Goal: Communication & Community: Ask a question

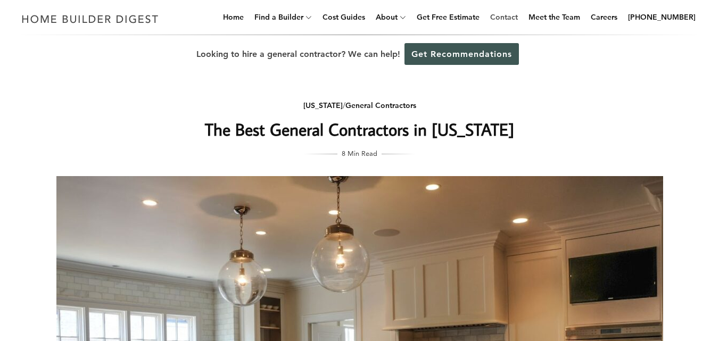
click at [516, 18] on link "Contact" at bounding box center [504, 17] width 36 height 34
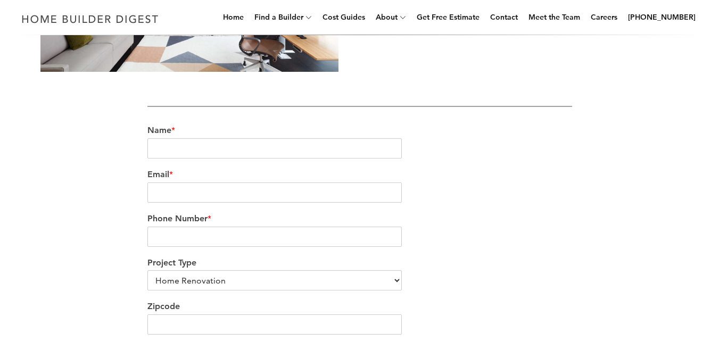
scroll to position [259, 0]
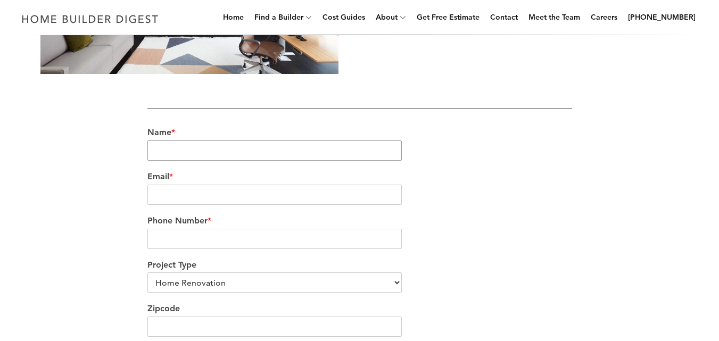
click at [247, 153] on input "Name *" at bounding box center [275, 151] width 255 height 20
type input "[PERSON_NAME]"
click at [239, 185] on input "Email *" at bounding box center [275, 195] width 255 height 20
type input "[EMAIL_ADDRESS][PERSON_NAME][DOMAIN_NAME]"
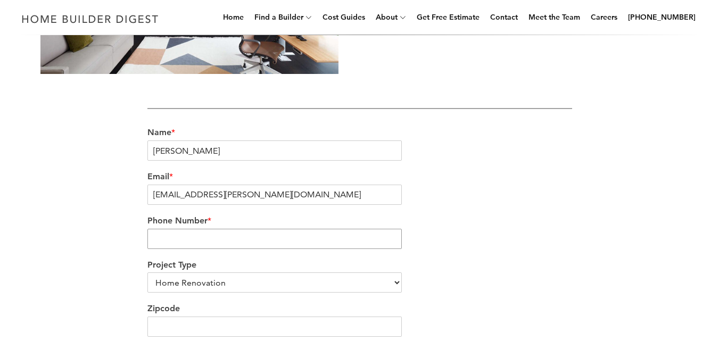
click at [237, 240] on input "Phone Number *" at bounding box center [275, 239] width 255 height 20
type input "2122653456"
click at [76, 291] on div "We’re love to hear from you Our team would be delighted to hear from you and ea…" at bounding box center [359, 173] width 607 height 638
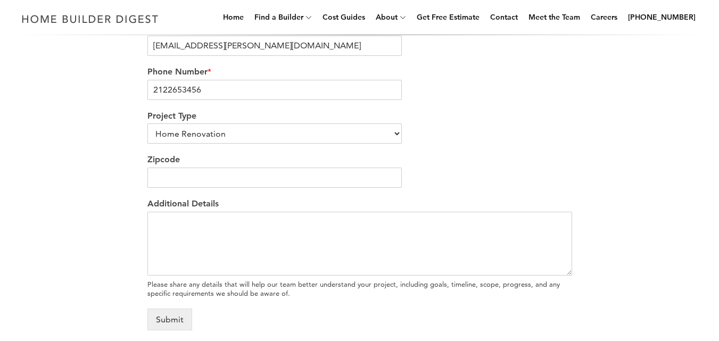
scroll to position [417, 0]
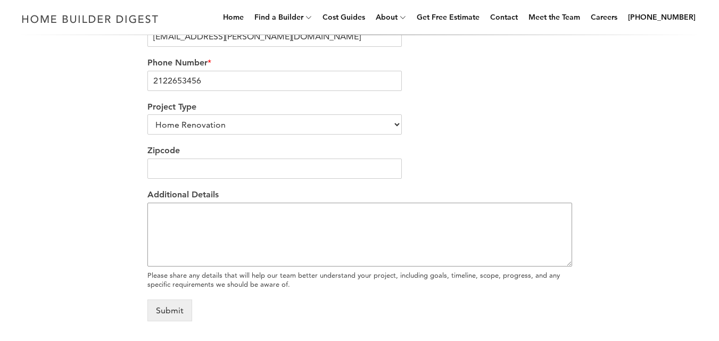
click at [406, 229] on textarea "Additional Details" at bounding box center [360, 235] width 425 height 64
click at [10, 166] on div "We’re love to hear from you Our team would be delighted to hear from you and ea…" at bounding box center [359, 15] width 719 height 673
click at [206, 235] on textarea "Additional Details" at bounding box center [360, 235] width 425 height 64
paste textarea "Hello, I hope this message finds you well. We’ve recently purchased a property …"
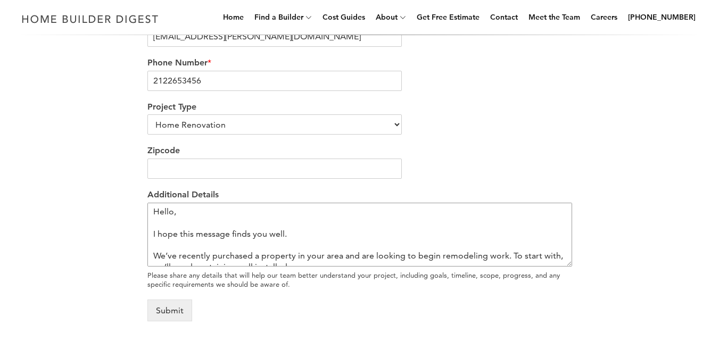
scroll to position [106, 0]
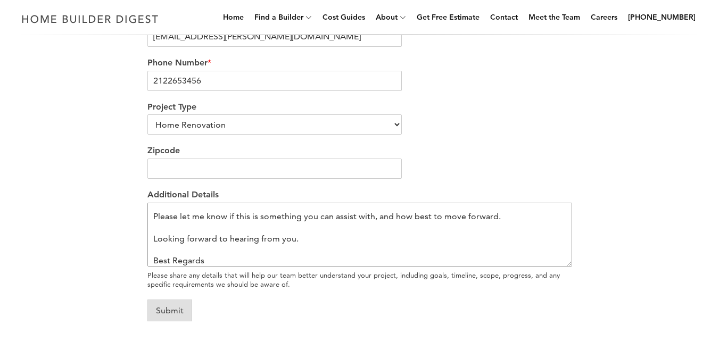
type textarea "Hello, I hope this message finds you well. We’ve recently purchased a property …"
click at [174, 303] on button "Submit" at bounding box center [170, 311] width 45 height 22
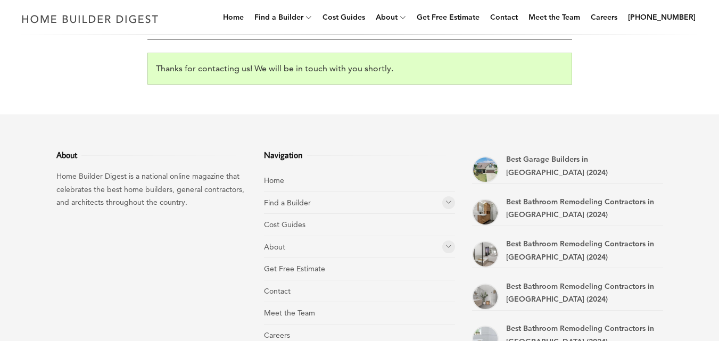
scroll to position [328, 0]
